Goal: Task Accomplishment & Management: Manage account settings

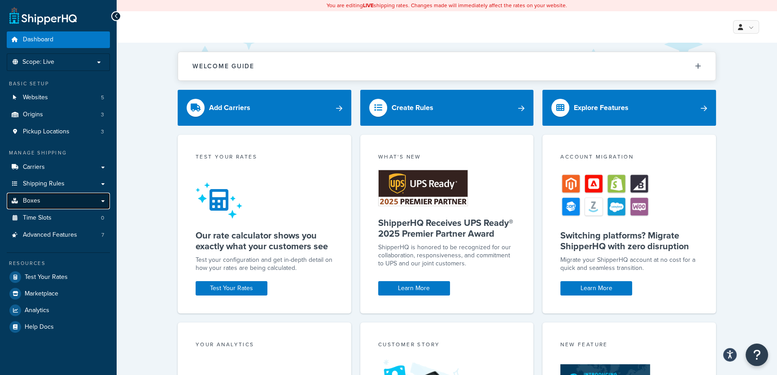
drag, startPoint x: 391, startPoint y: 11, endPoint x: 28, endPoint y: 202, distance: 409.9
click at [28, 202] on span "Boxes" at bounding box center [32, 201] width 18 height 8
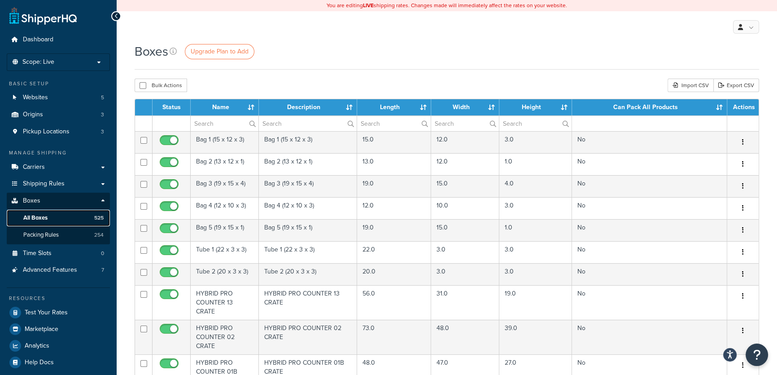
click at [44, 216] on span "All Boxes" at bounding box center [35, 218] width 24 height 8
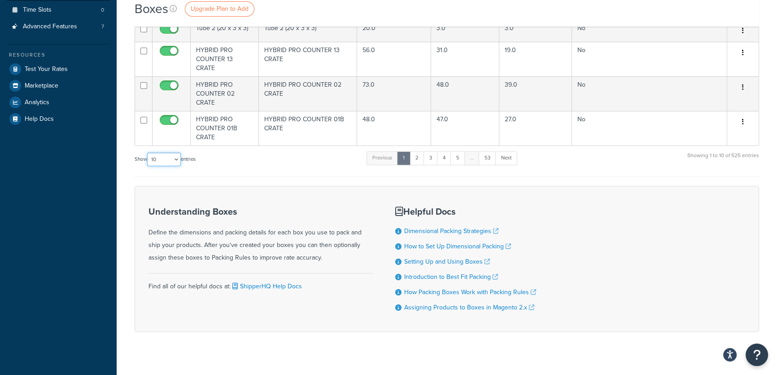
click at [179, 153] on select "10 15 25 50 100 1000" at bounding box center [164, 159] width 34 height 13
select select "1000"
click at [148, 153] on select "10 15 25 50 100 1000" at bounding box center [164, 159] width 34 height 13
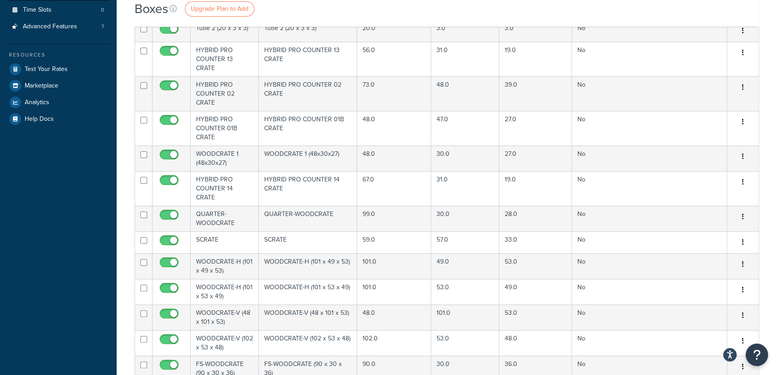
scroll to position [0, 0]
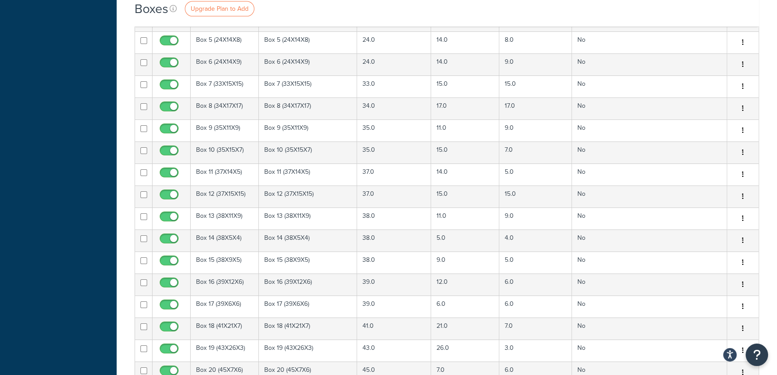
scroll to position [6230, 0]
